Goal: Check status

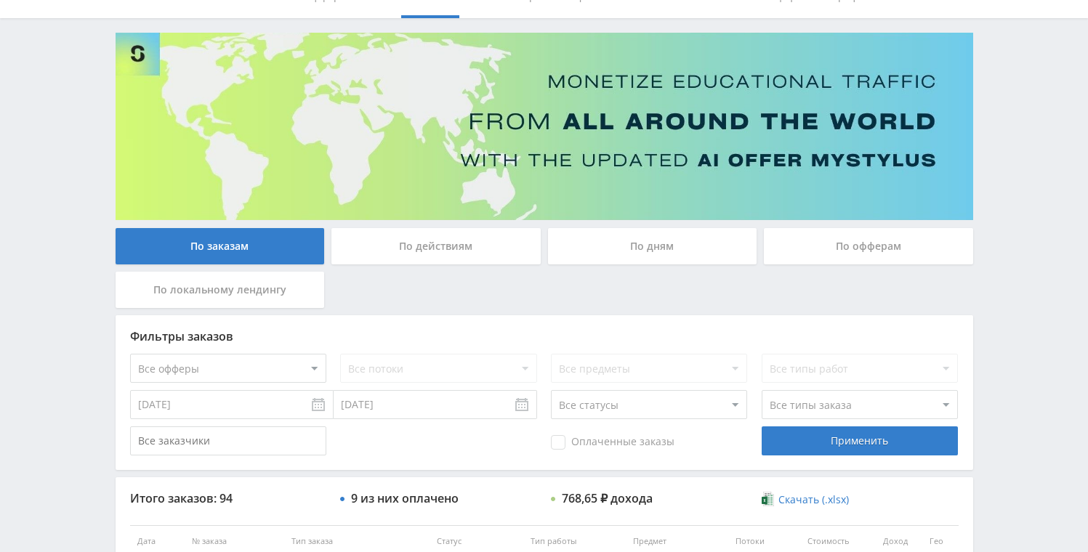
scroll to position [413, 0]
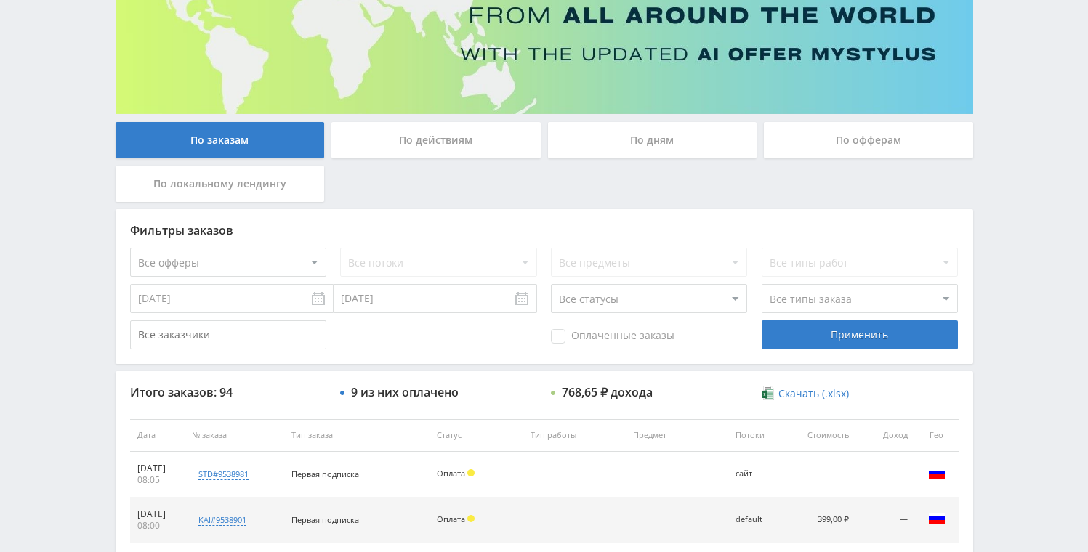
scroll to position [1, 0]
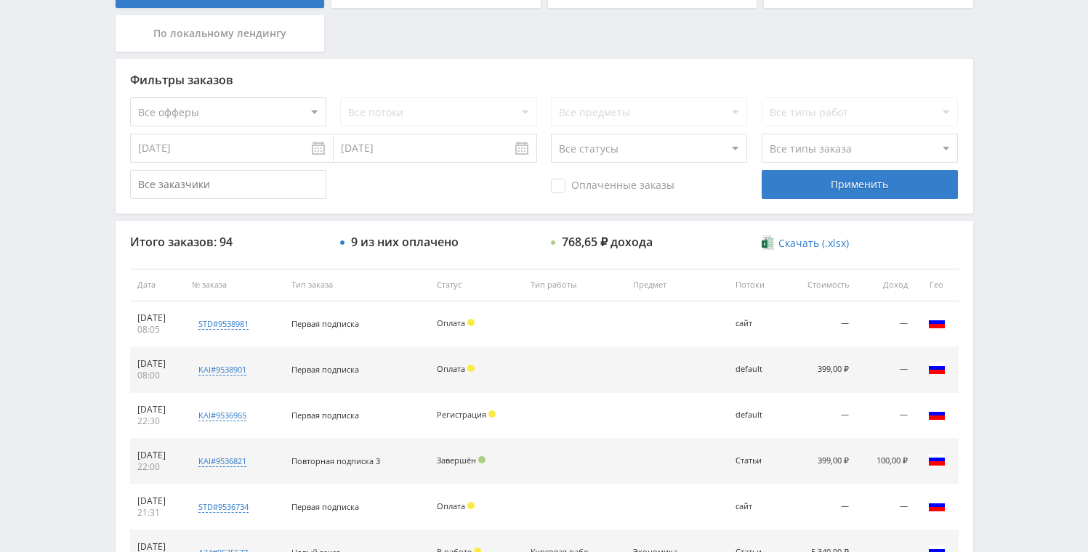
scroll to position [394, 0]
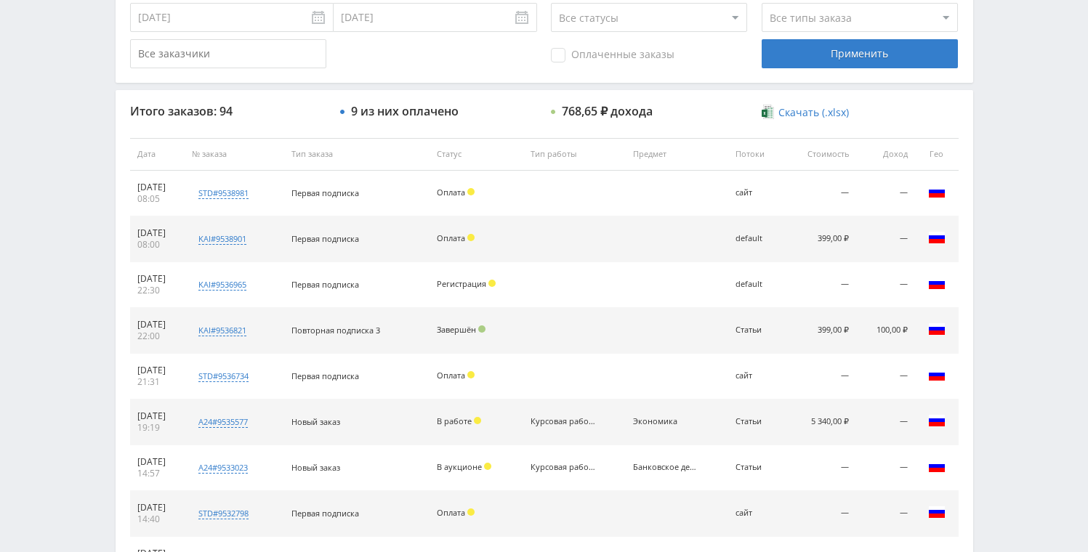
scroll to position [291, 0]
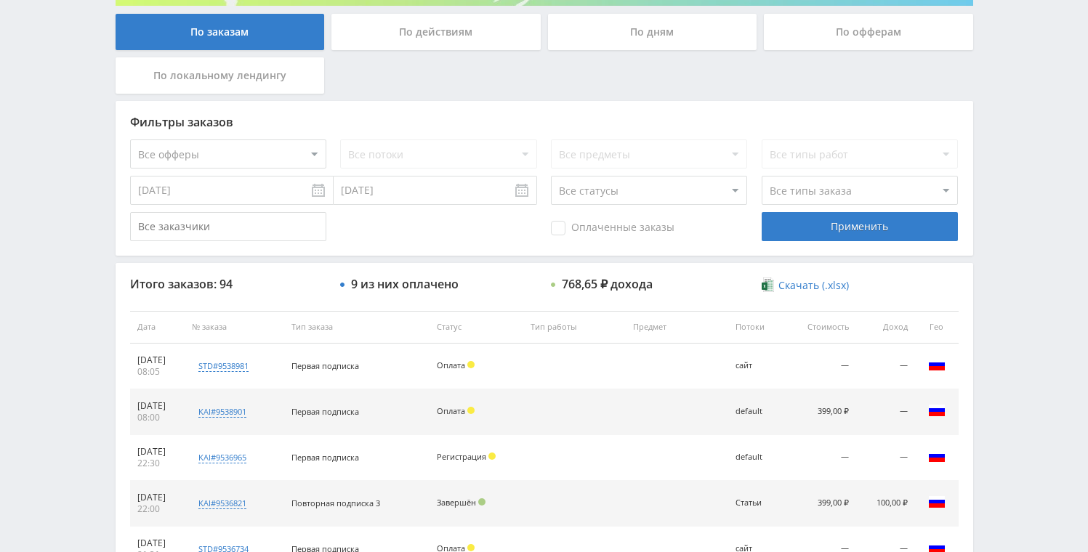
scroll to position [363, 0]
